Goal: Information Seeking & Learning: Find contact information

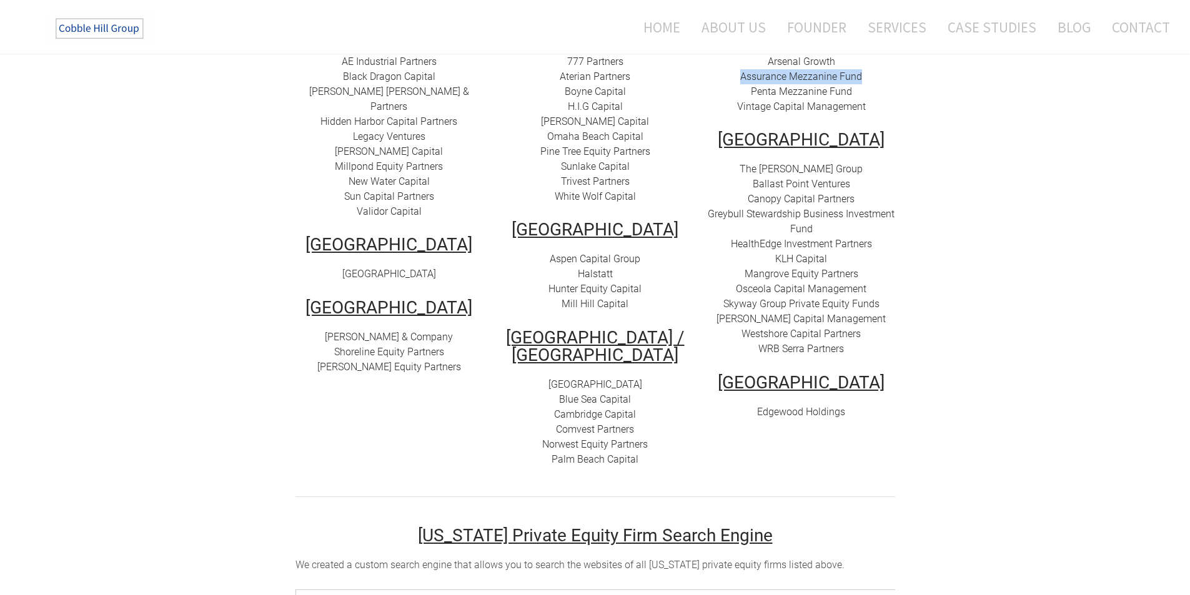
click at [814, 163] on link "The [PERSON_NAME] Group" at bounding box center [800, 169] width 123 height 12
drag, startPoint x: 855, startPoint y: 155, endPoint x: 774, endPoint y: 149, distance: 81.4
click at [774, 162] on div "The [PERSON_NAME] Group Ballast Point Ventures Canopy Capital Partners Greybull…" at bounding box center [801, 259] width 187 height 195
copy link "[PERSON_NAME] Group"
click at [834, 193] on link "Canopy Capital Partners" at bounding box center [801, 199] width 107 height 12
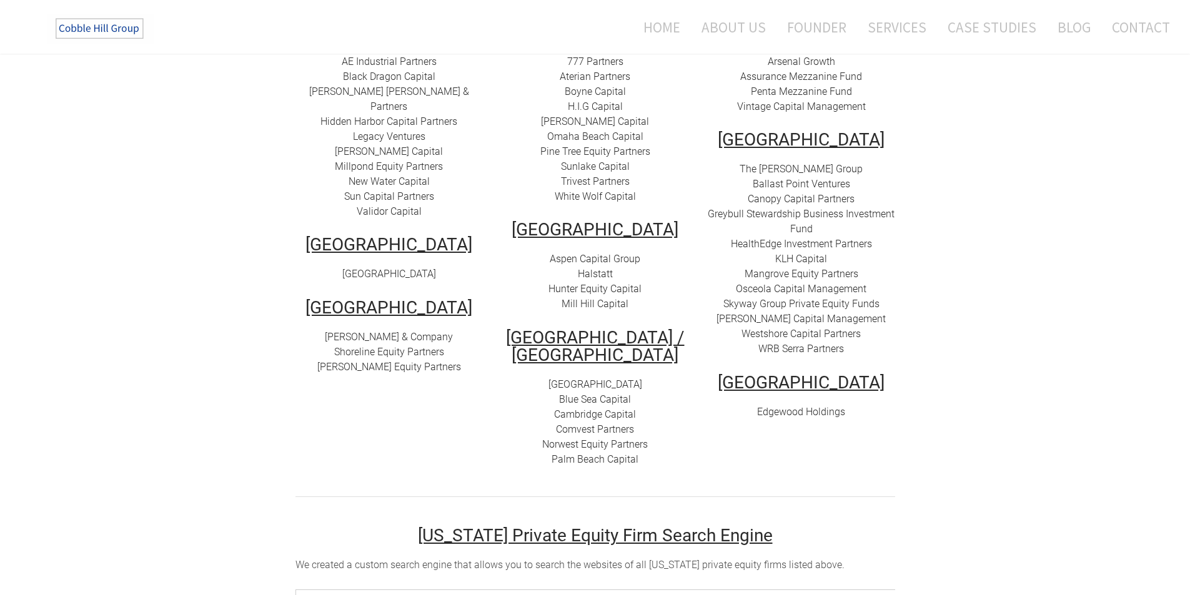
click at [816, 178] on link "Ballast Point Ventures" at bounding box center [801, 184] width 97 height 12
click at [829, 193] on link "Canopy Capital Partners" at bounding box center [801, 199] width 107 height 12
click at [818, 163] on link "The [PERSON_NAME] Group" at bounding box center [800, 169] width 123 height 12
click at [793, 163] on link "The [PERSON_NAME] Group" at bounding box center [800, 169] width 123 height 12
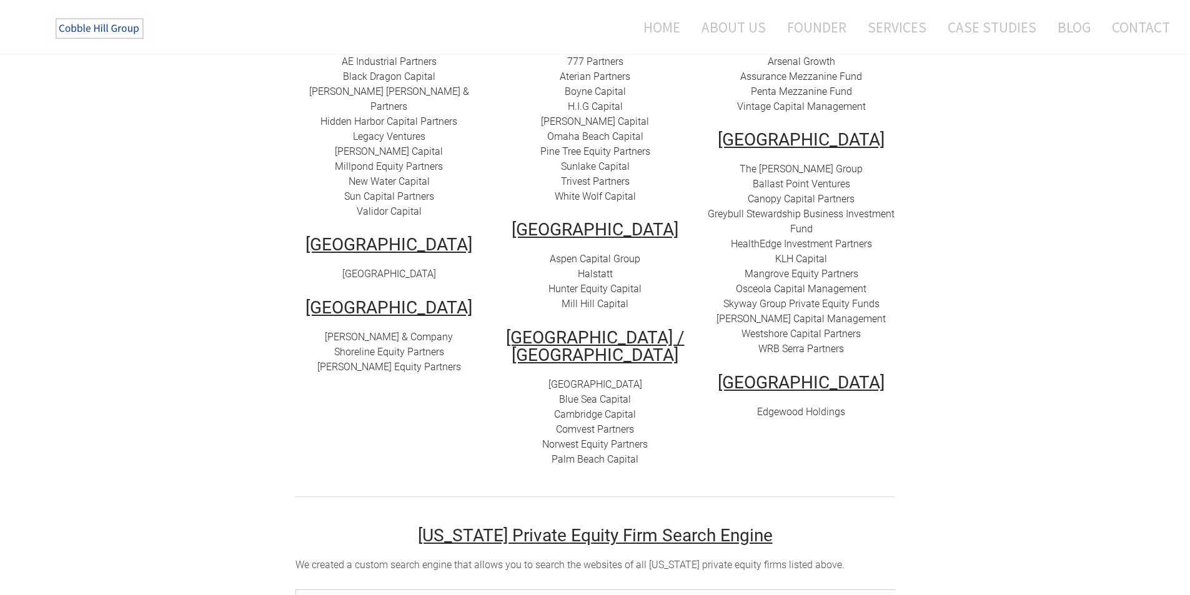
click at [799, 178] on link "Ballast Point Ventures" at bounding box center [801, 184] width 97 height 12
click at [811, 193] on link "Canopy Capital Partners" at bounding box center [801, 199] width 107 height 12
click at [796, 163] on link "The [PERSON_NAME] Group" at bounding box center [800, 169] width 123 height 12
click at [838, 208] on link "Greybull Stewardship Business Investment Fund" at bounding box center [801, 221] width 187 height 27
click at [794, 238] on link "HealthEdge Investment Partners" at bounding box center [801, 244] width 141 height 12
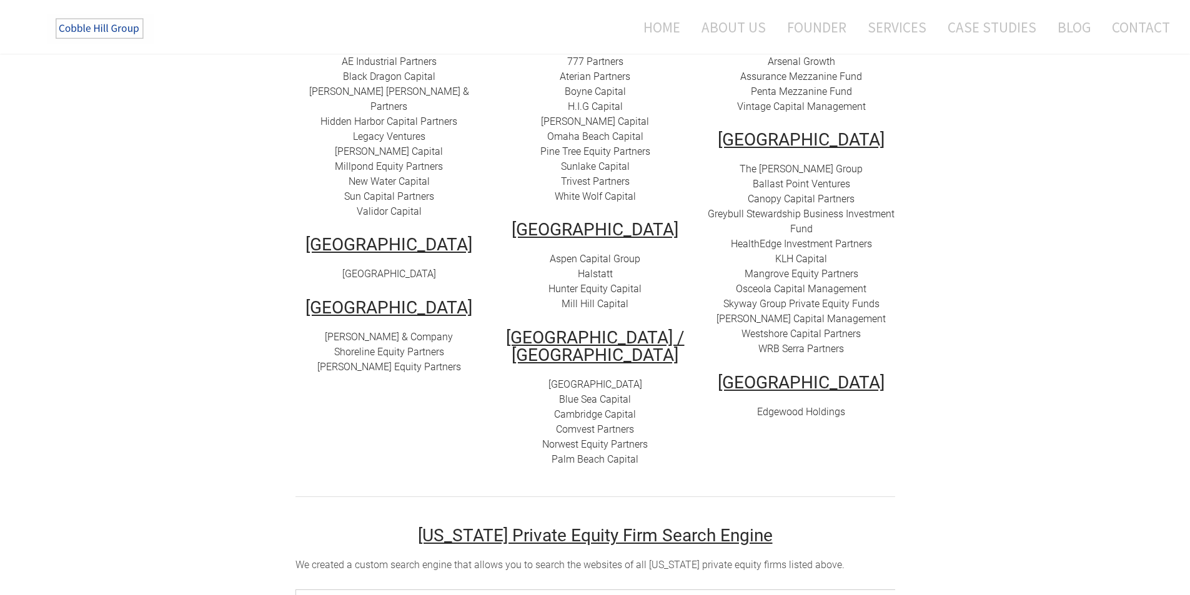
click at [805, 253] on link "KLH Capital" at bounding box center [801, 259] width 52 height 12
click at [794, 268] on link "​Mangrove Equity Partners" at bounding box center [801, 274] width 114 height 12
click at [803, 283] on link "Osceola Capital Management" at bounding box center [801, 289] width 131 height 12
drag, startPoint x: 872, startPoint y: 274, endPoint x: 739, endPoint y: 272, distance: 132.4
click at [739, 272] on div "The [PERSON_NAME] Group Ballast Point Ventures Canopy Capital Partners Greybull…" at bounding box center [801, 259] width 187 height 195
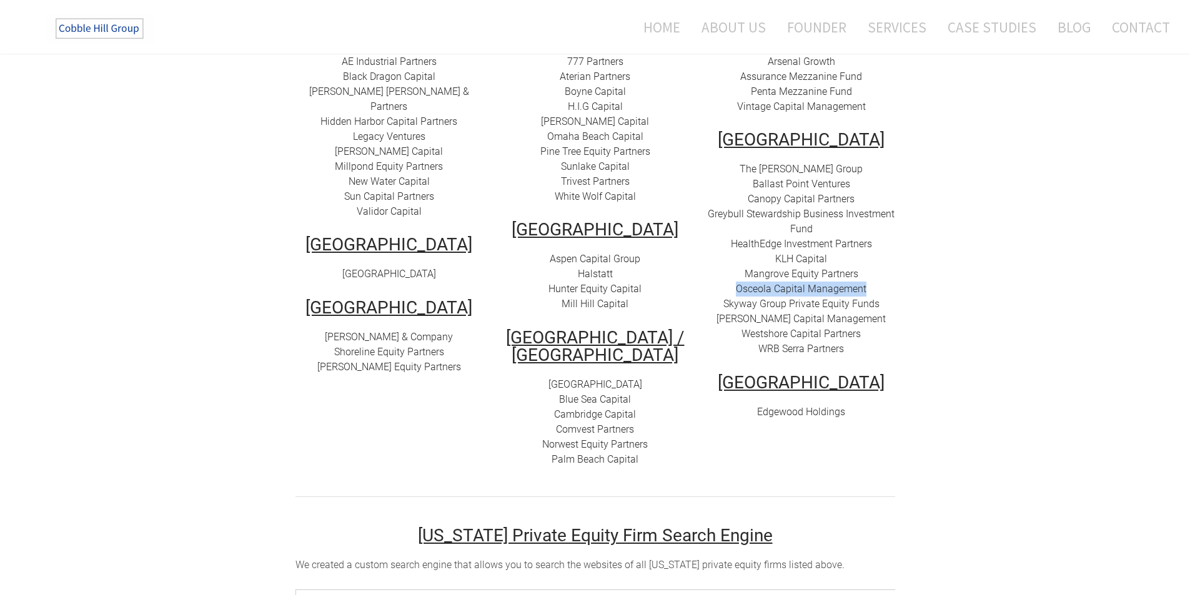
copy link "Osceola Capital Management"
click at [777, 298] on link "Skyway Group Private Equity Funds" at bounding box center [801, 304] width 156 height 12
drag, startPoint x: 881, startPoint y: 288, endPoint x: 723, endPoint y: 282, distance: 158.1
click at [720, 287] on div "The [PERSON_NAME] Group Ballast Point Ventures Canopy Capital Partners Greybull…" at bounding box center [801, 259] width 187 height 195
copy link "Skyway Group Private Equity Funds"
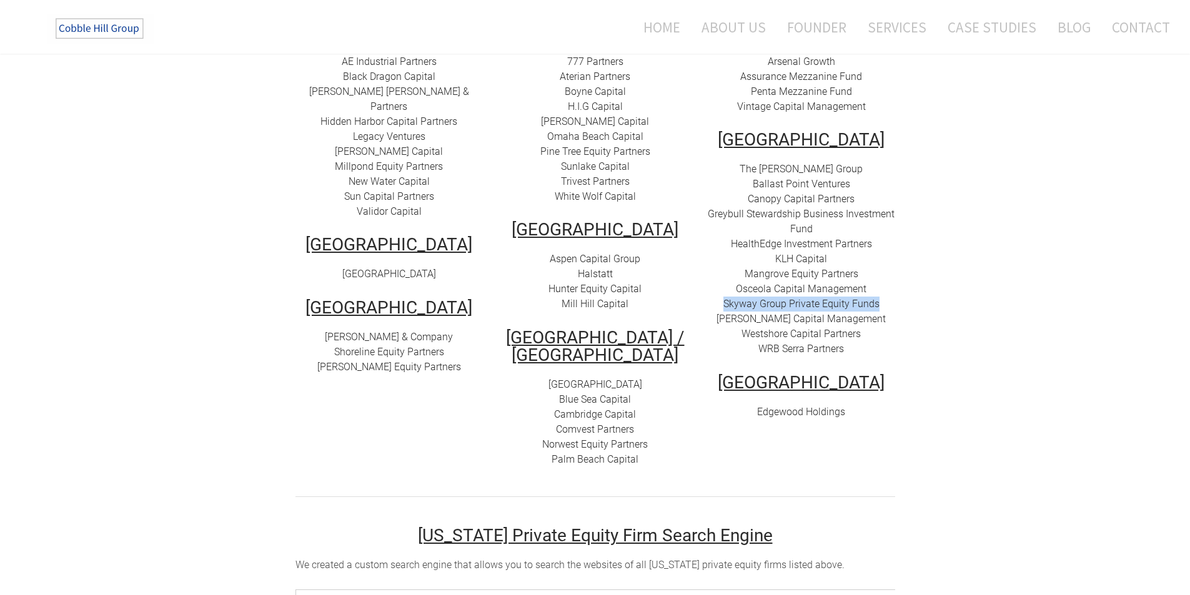
click at [799, 313] on link "[PERSON_NAME] Capital Management" at bounding box center [800, 319] width 169 height 12
drag, startPoint x: 879, startPoint y: 300, endPoint x: 731, endPoint y: 299, distance: 147.4
click at [721, 302] on div "The [PERSON_NAME] Group Ballast Point Ventures Canopy Capital Partners Greybull…" at bounding box center [801, 259] width 187 height 195
copy link "[PERSON_NAME] Capital Management"
click at [808, 328] on link "Westshore Capital Partners" at bounding box center [800, 334] width 119 height 12
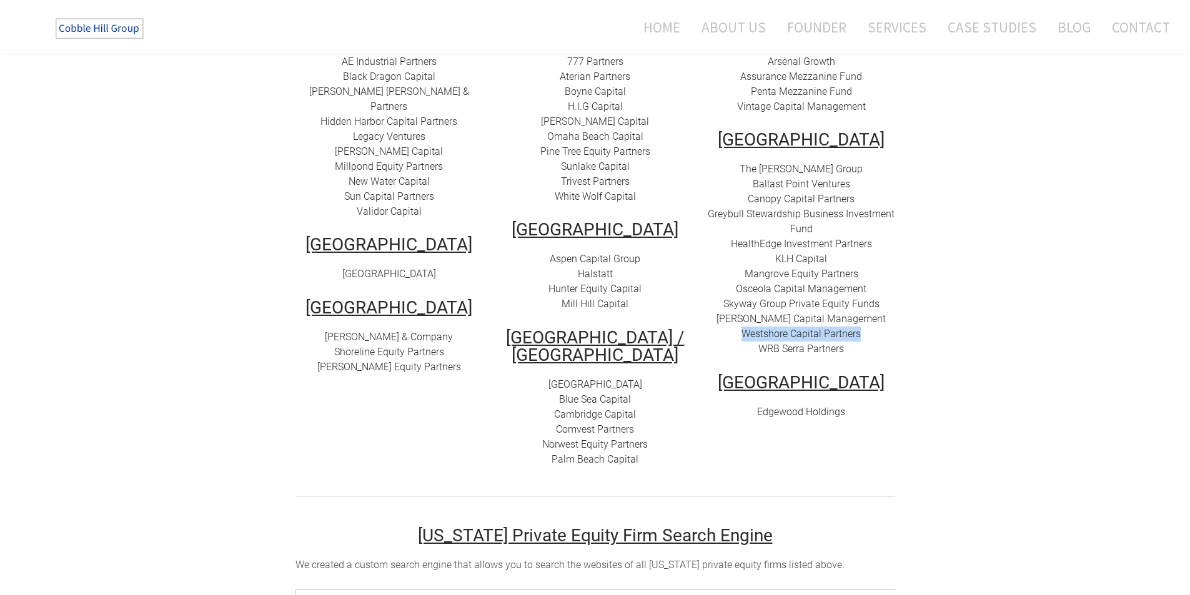
drag, startPoint x: 880, startPoint y: 320, endPoint x: 739, endPoint y: 325, distance: 141.3
click at [739, 325] on div "The [PERSON_NAME] Group Ballast Point Ventures Canopy Capital Partners Greybull…" at bounding box center [801, 259] width 187 height 195
copy link "Westshore Capital Partners"
click at [831, 343] on link "WRB Serra Partners" at bounding box center [801, 349] width 86 height 12
drag, startPoint x: 857, startPoint y: 334, endPoint x: 758, endPoint y: 334, distance: 99.9
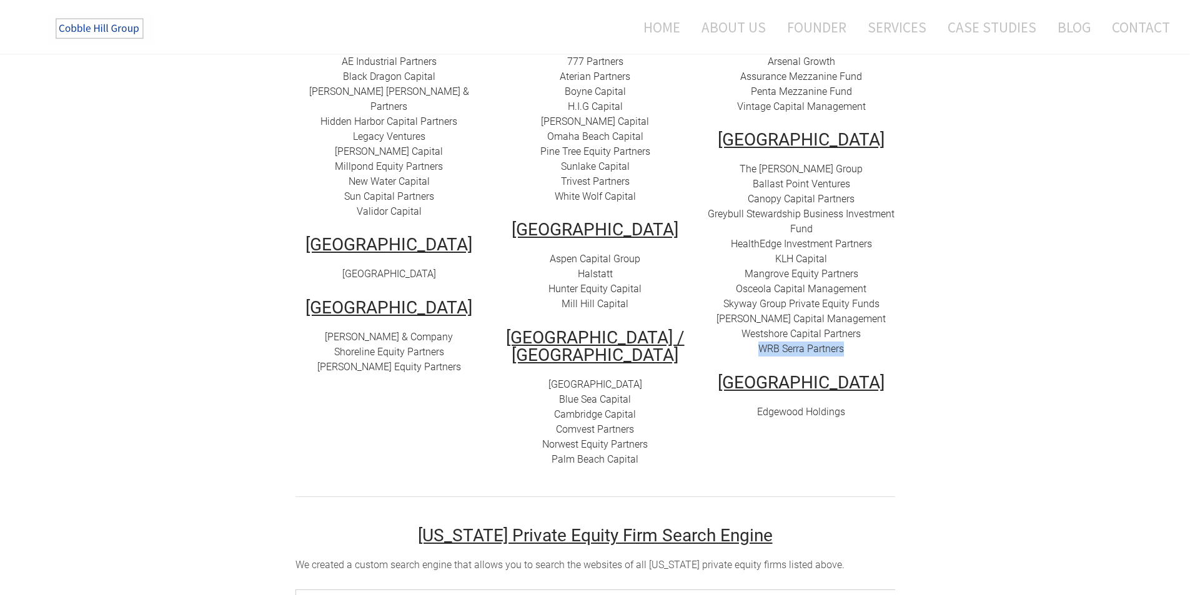
click at [758, 334] on div "The [PERSON_NAME] Group Ballast Point Ventures Canopy Capital Partners Greybull…" at bounding box center [801, 259] width 187 height 195
copy link "WRB Serra Partners"
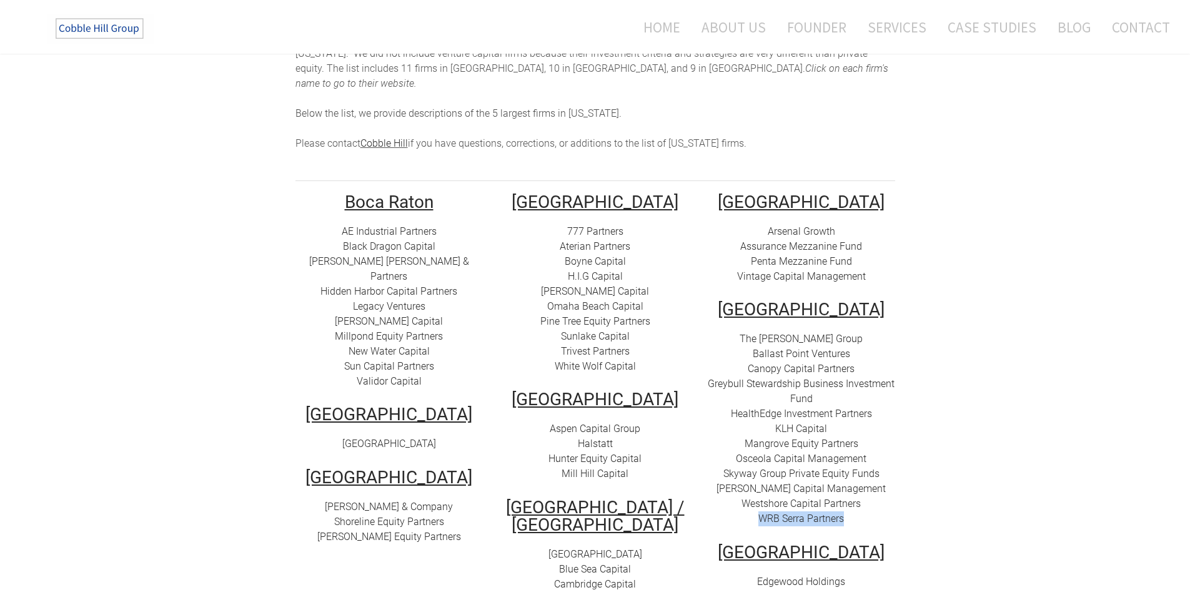
scroll to position [125, 0]
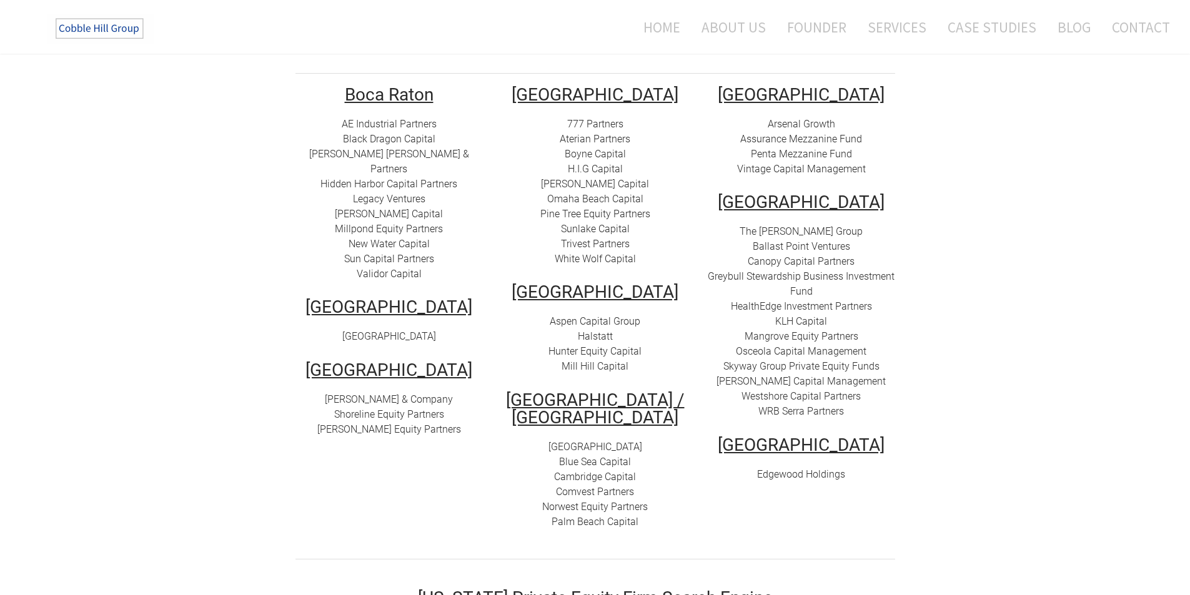
scroll to position [187, 0]
